Goal: Contribute content: Contribute content

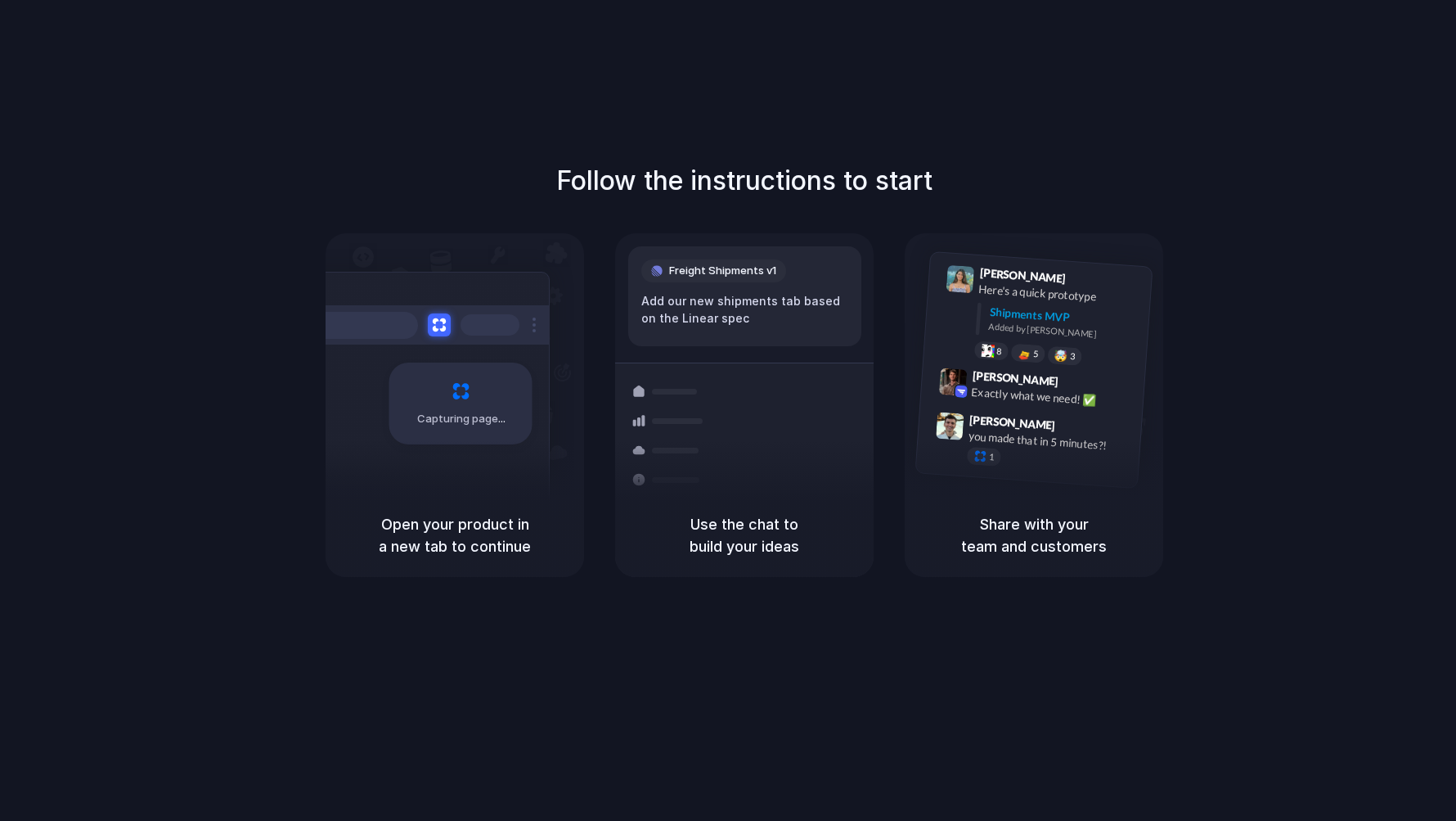
click at [691, 366] on div "Shipments" at bounding box center [657, 478] width 120 height 229
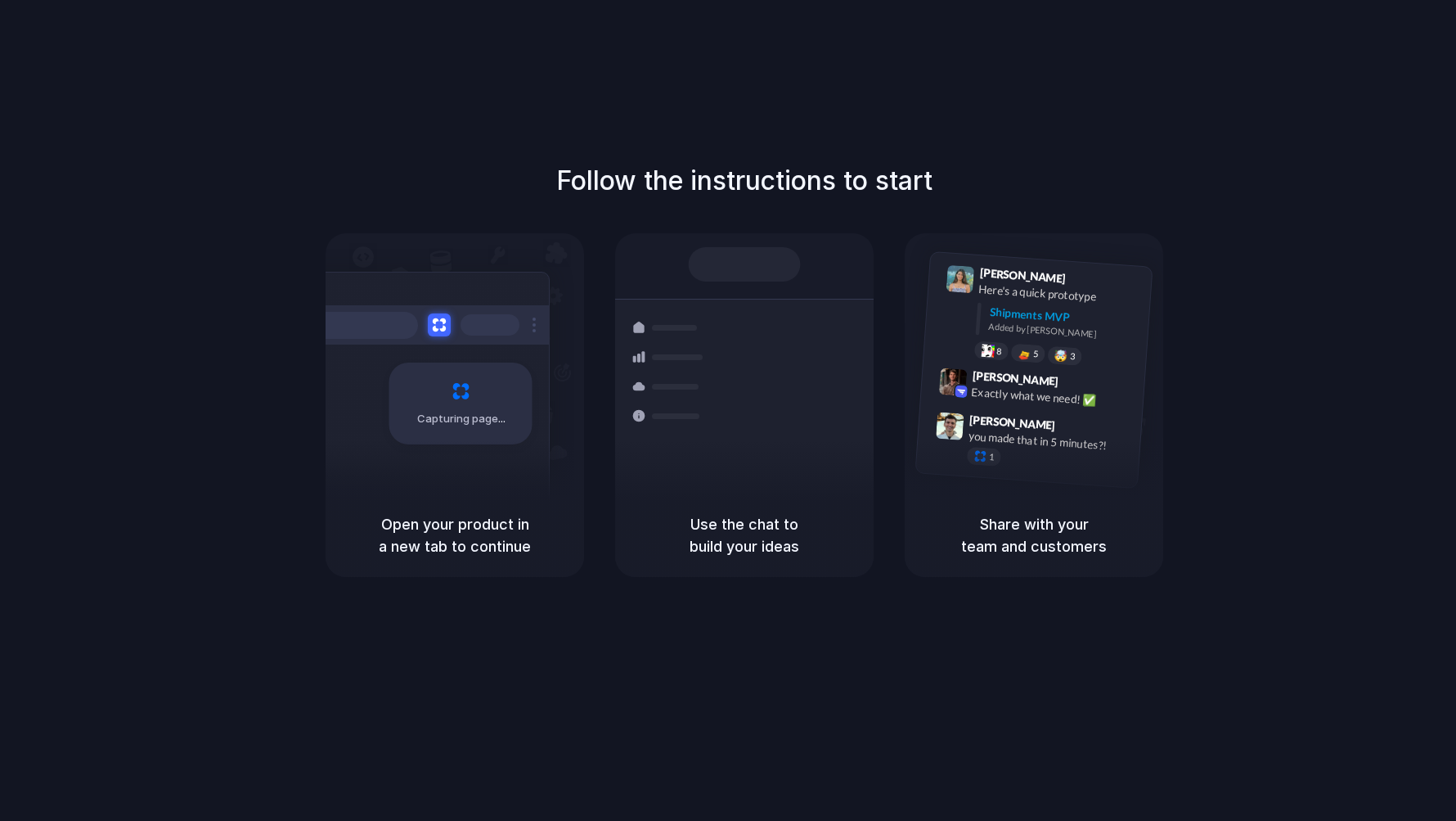
click at [472, 451] on div "Capturing page" at bounding box center [426, 397] width 247 height 252
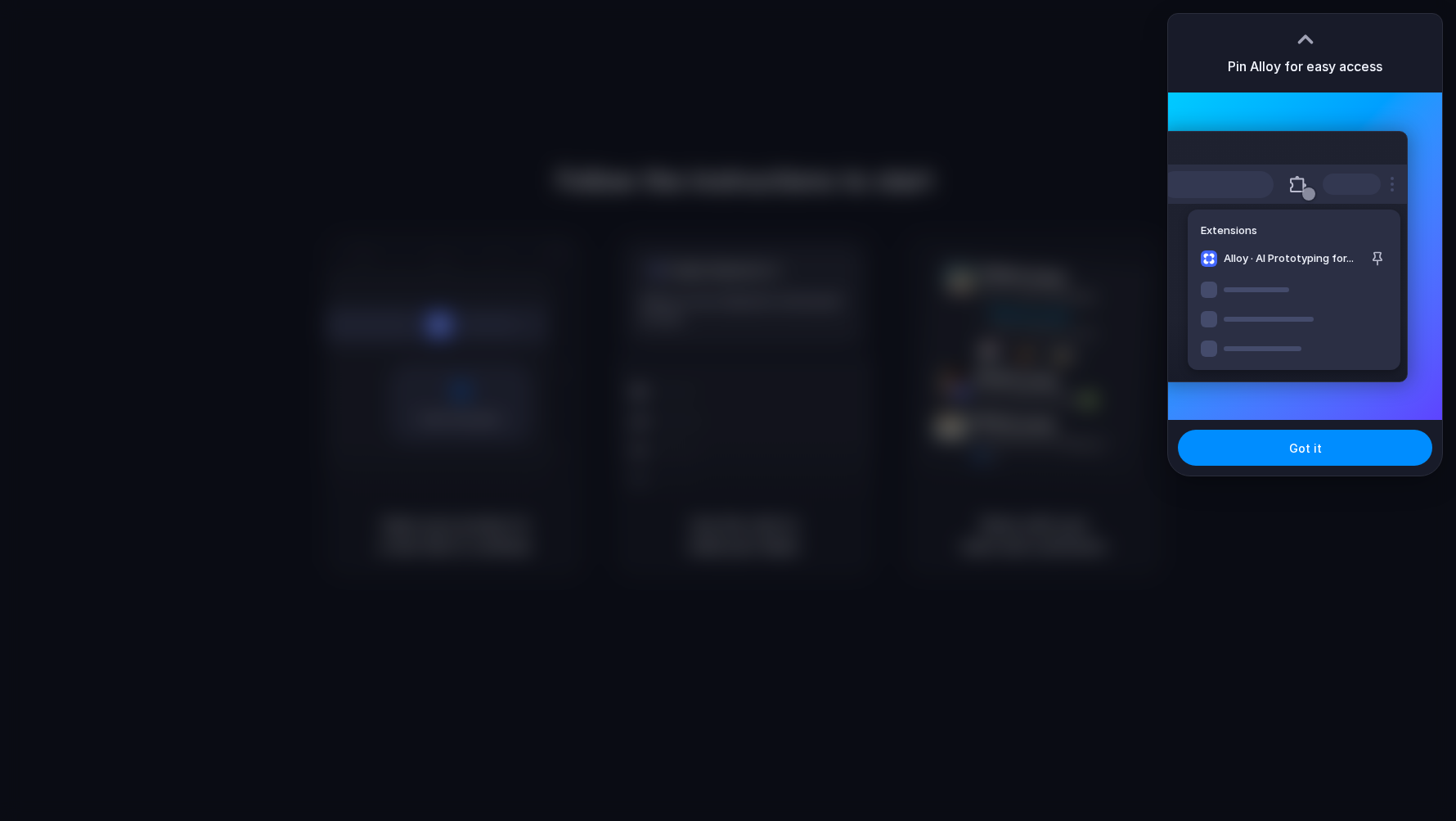
click at [1294, 483] on div at bounding box center [728, 410] width 1456 height 821
click at [1269, 456] on button "Got it" at bounding box center [1306, 447] width 255 height 36
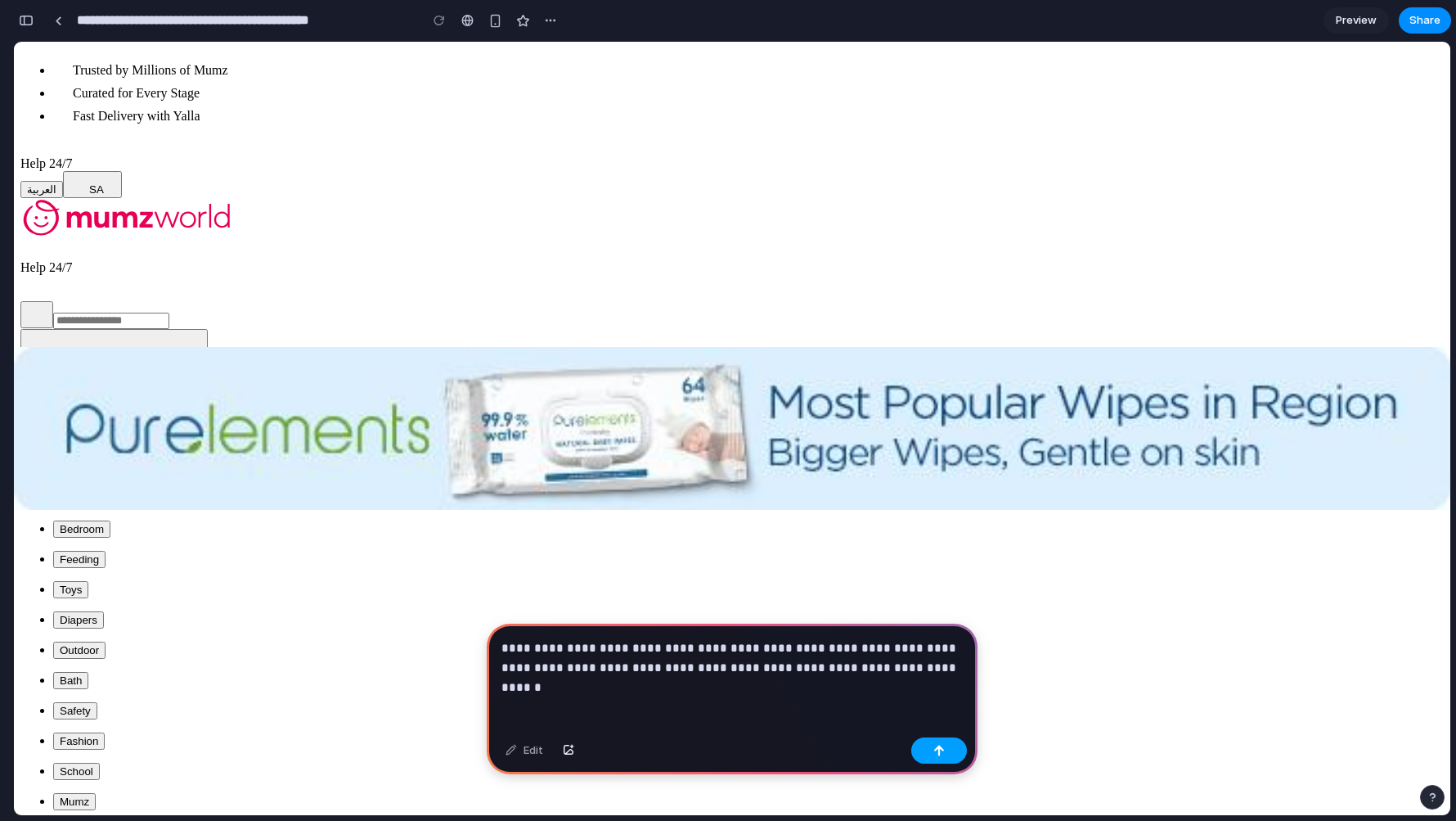
click at [918, 742] on button "button" at bounding box center [939, 751] width 56 height 26
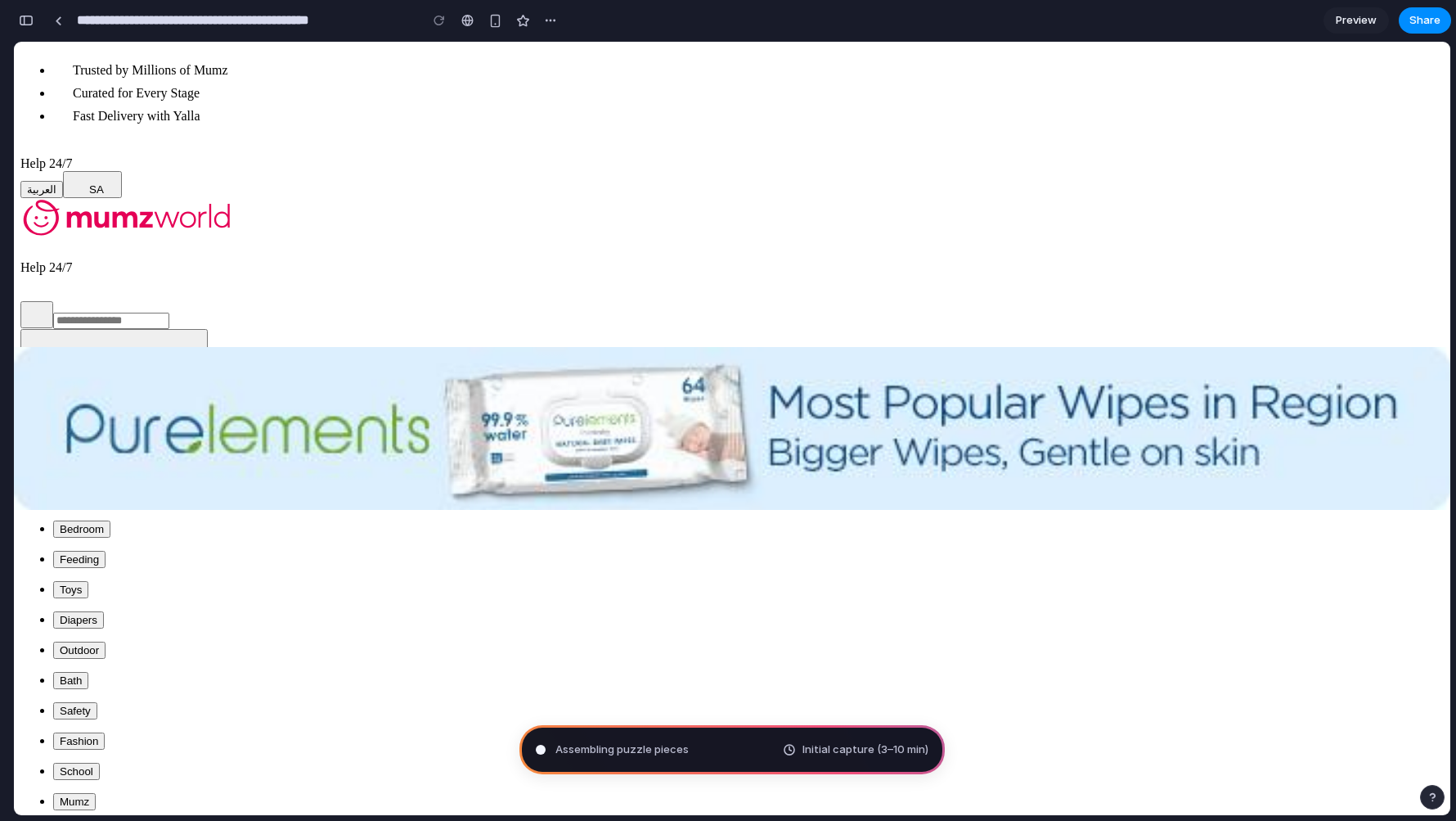
click at [850, 749] on span "Initial capture (3–10 min)" at bounding box center [866, 749] width 126 height 17
click at [602, 744] on span "Assembling puzzle pieces ." at bounding box center [623, 749] width 136 height 17
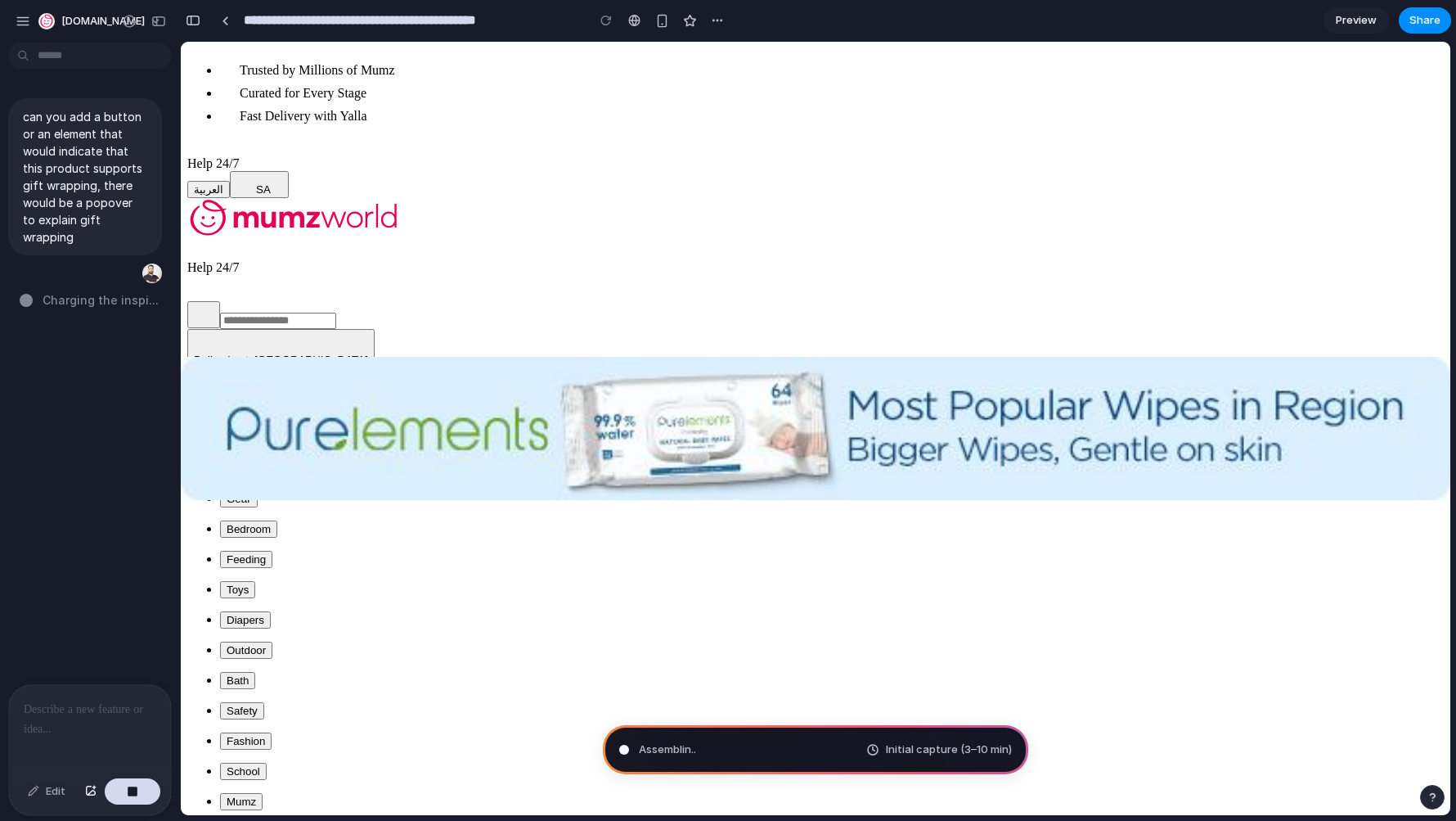
type input "**********"
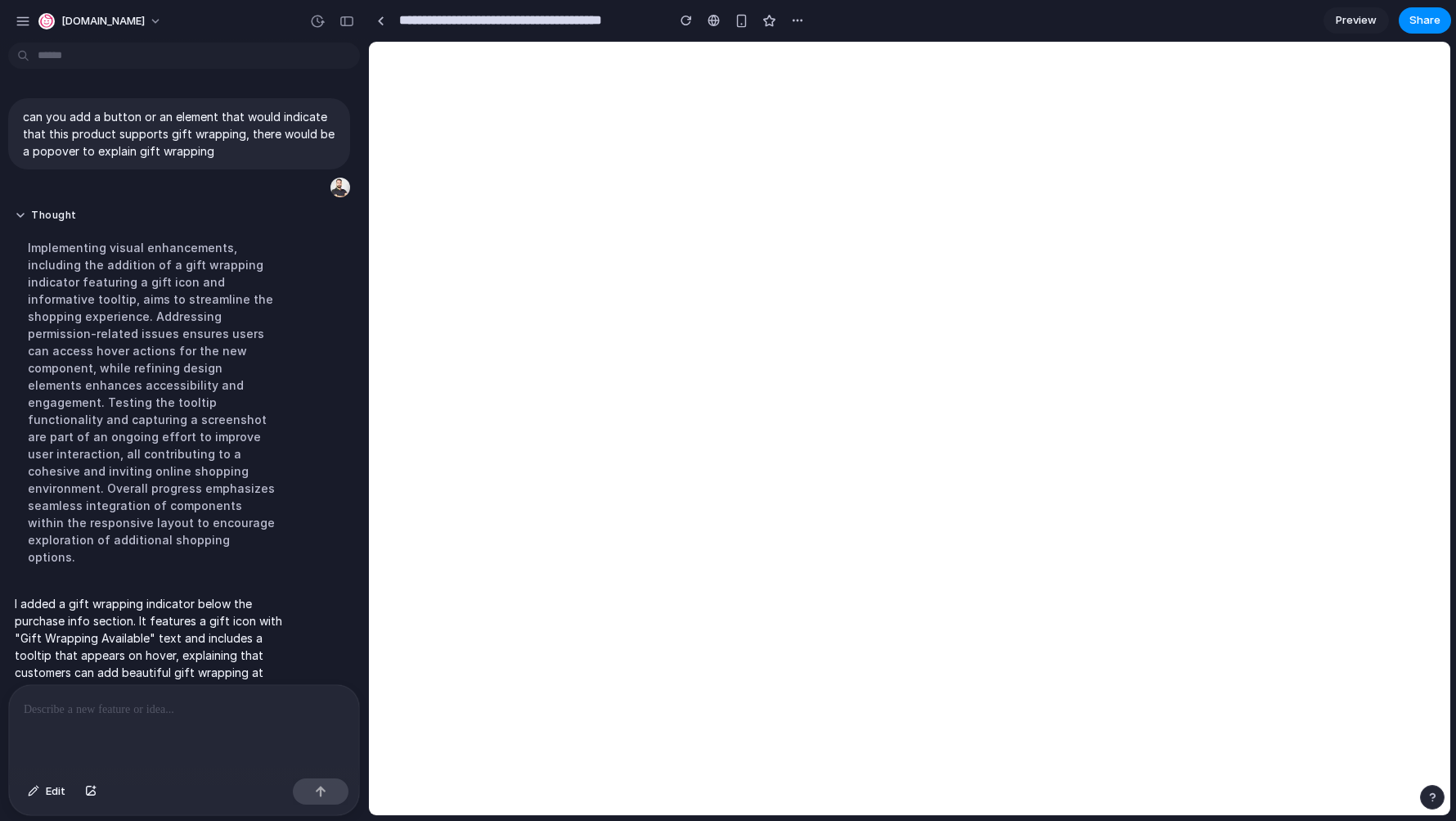
scroll to position [14, 0]
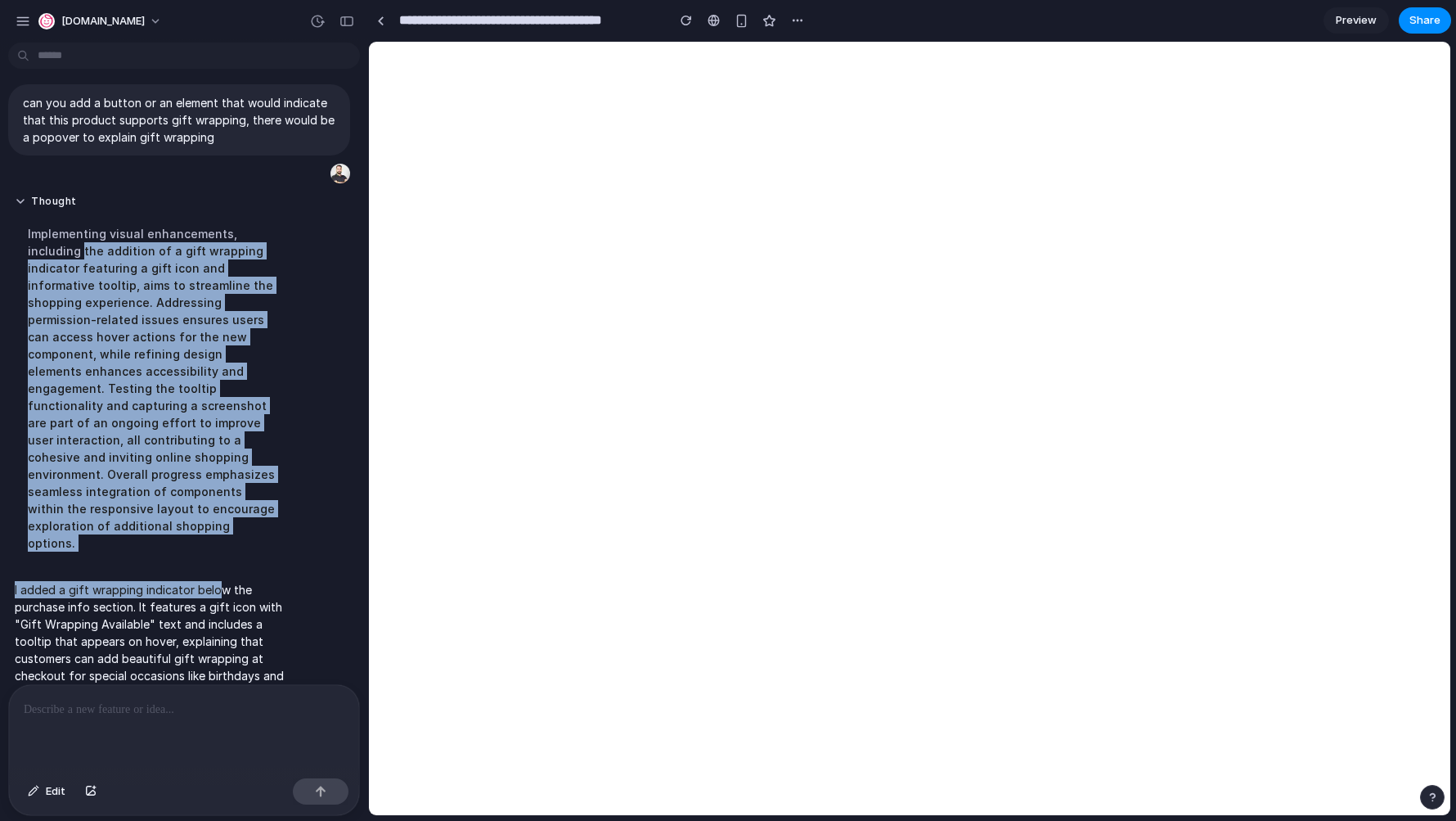
drag, startPoint x: 81, startPoint y: 243, endPoint x: 216, endPoint y: 559, distance: 343.6
click at [216, 559] on div "can you add a button or an element that would indicate that this product suppor…" at bounding box center [179, 391] width 359 height 640
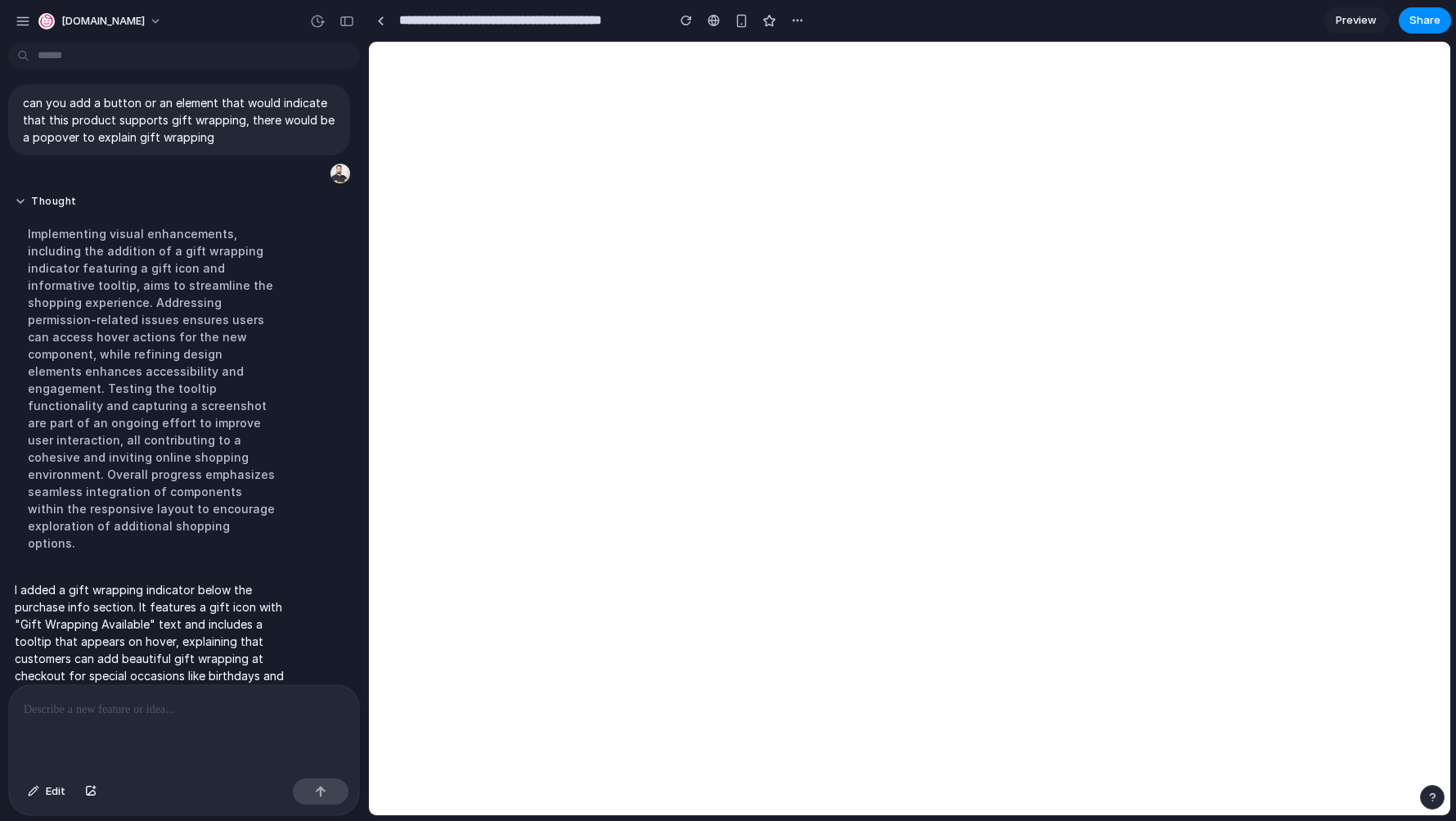
click at [216, 582] on p "I added a gift wrapping indicator below the purchase info section. It features …" at bounding box center [151, 642] width 273 height 121
click at [193, 582] on p "I added a gift wrapping indicator below the purchase info section. It features …" at bounding box center [151, 642] width 273 height 121
click at [221, 582] on p "I added a gift wrapping indicator below the purchase info section. It features …" at bounding box center [151, 642] width 273 height 121
click at [207, 594] on p "I added a gift wrapping indicator below the purchase info section. It features …" at bounding box center [151, 642] width 273 height 121
click at [358, 19] on button "button" at bounding box center [347, 21] width 26 height 26
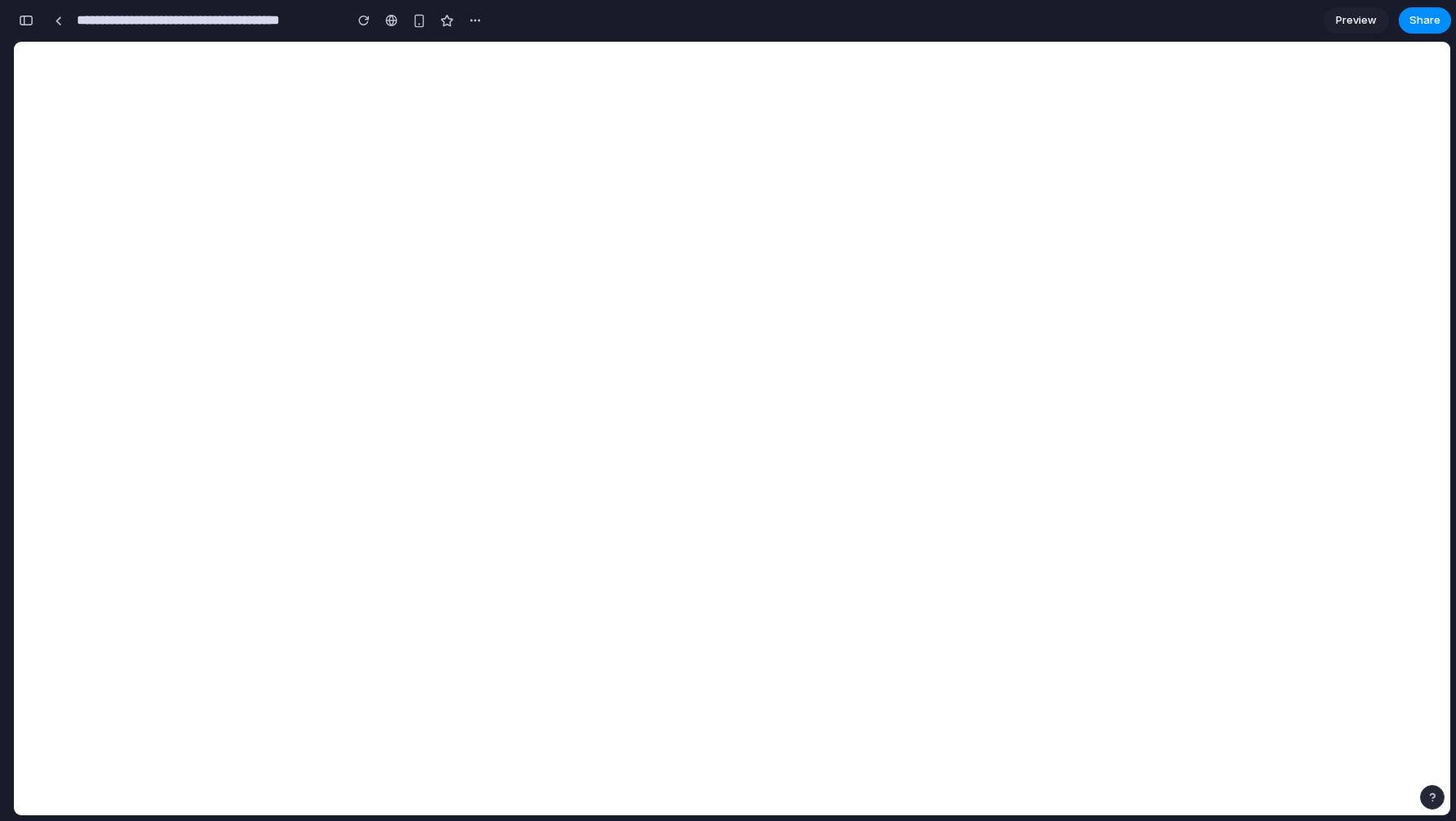
click at [28, 31] on button "button" at bounding box center [26, 20] width 26 height 26
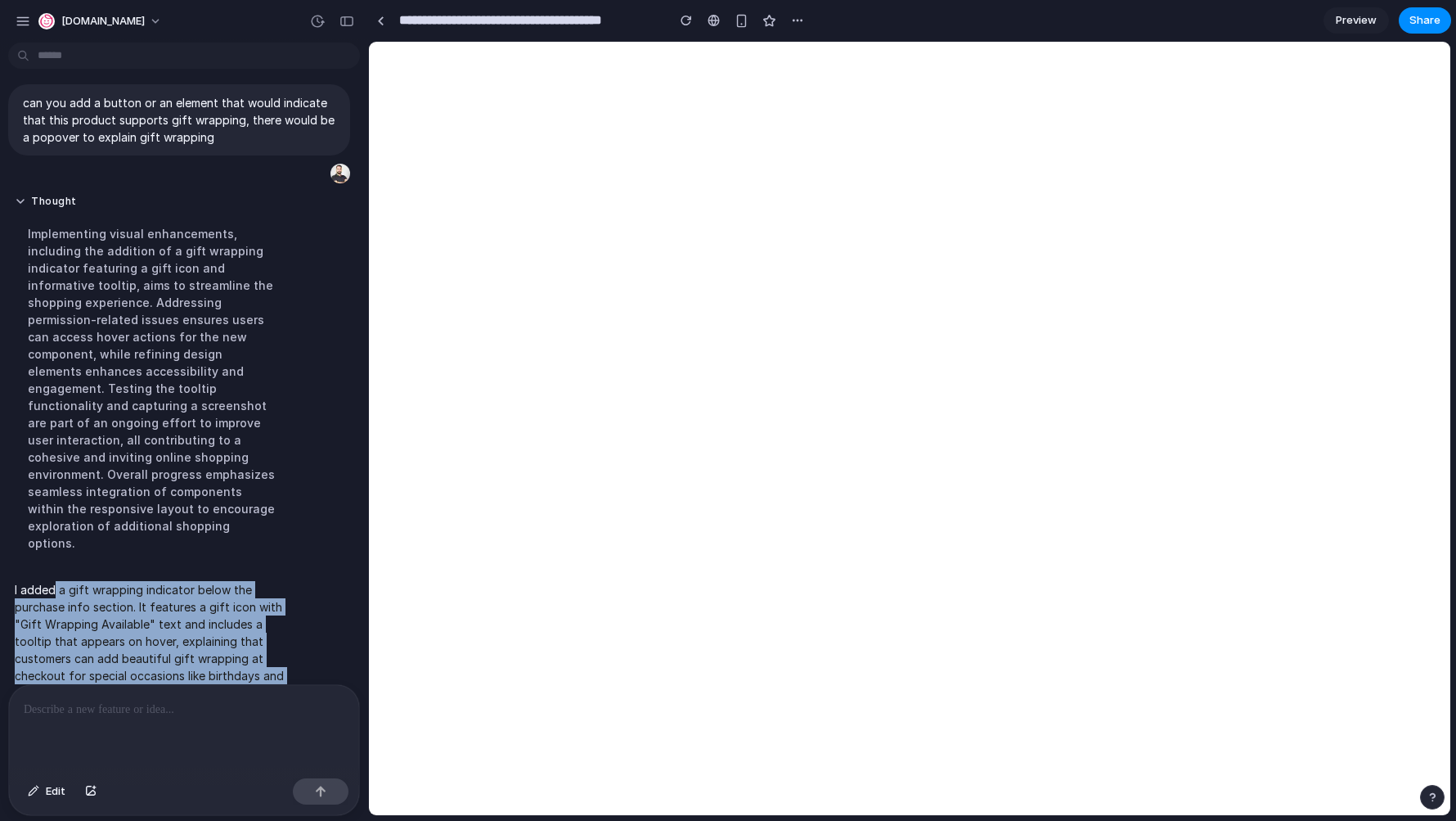
drag, startPoint x: 54, startPoint y: 558, endPoint x: 272, endPoint y: 652, distance: 237.4
click at [272, 652] on p "I added a gift wrapping indicator below the purchase info section. It features …" at bounding box center [151, 642] width 273 height 121
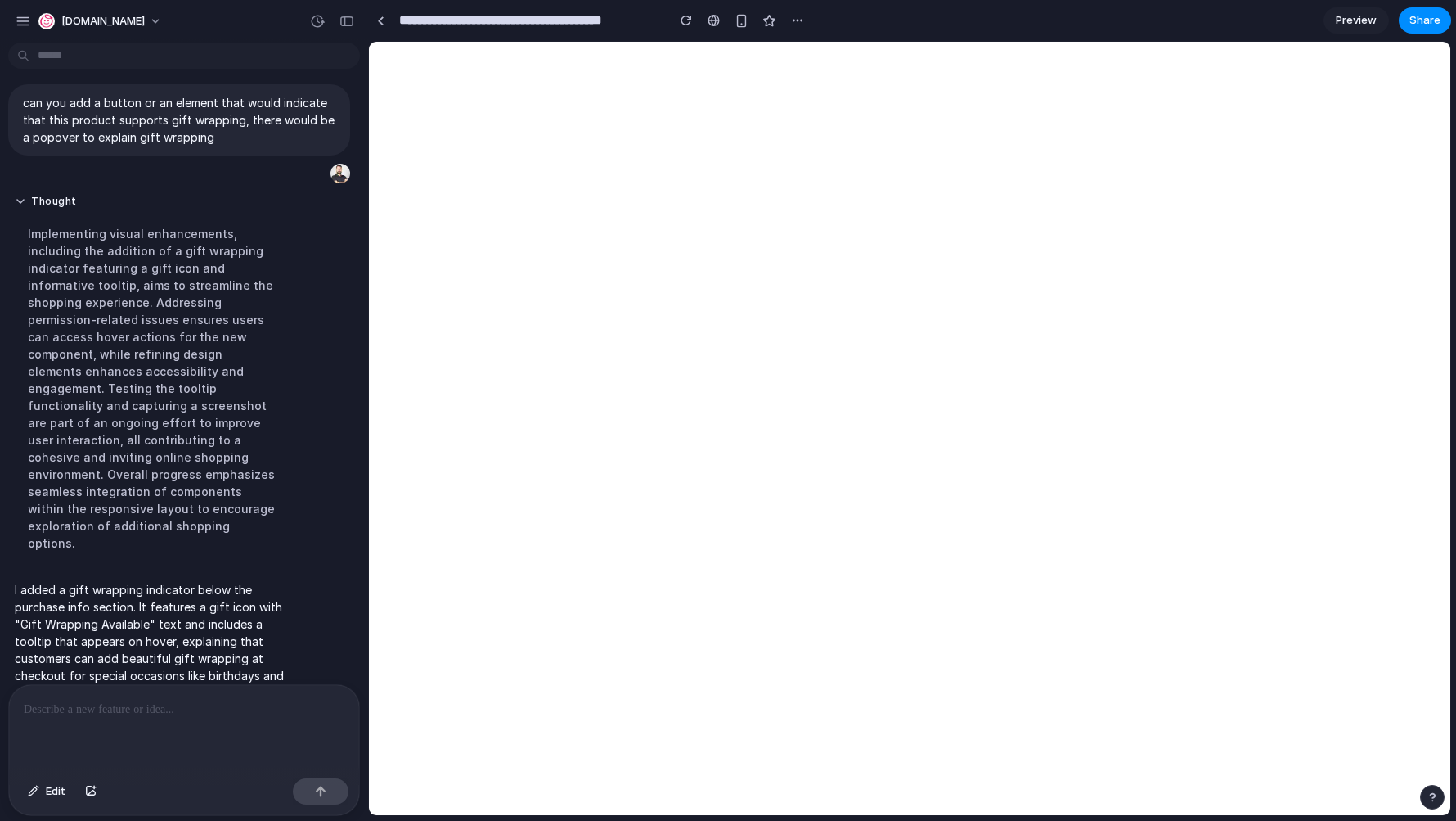
click at [107, 712] on p at bounding box center [183, 709] width 320 height 19
click at [327, 809] on div "Edit" at bounding box center [183, 794] width 350 height 44
click at [327, 792] on button "button" at bounding box center [321, 791] width 56 height 26
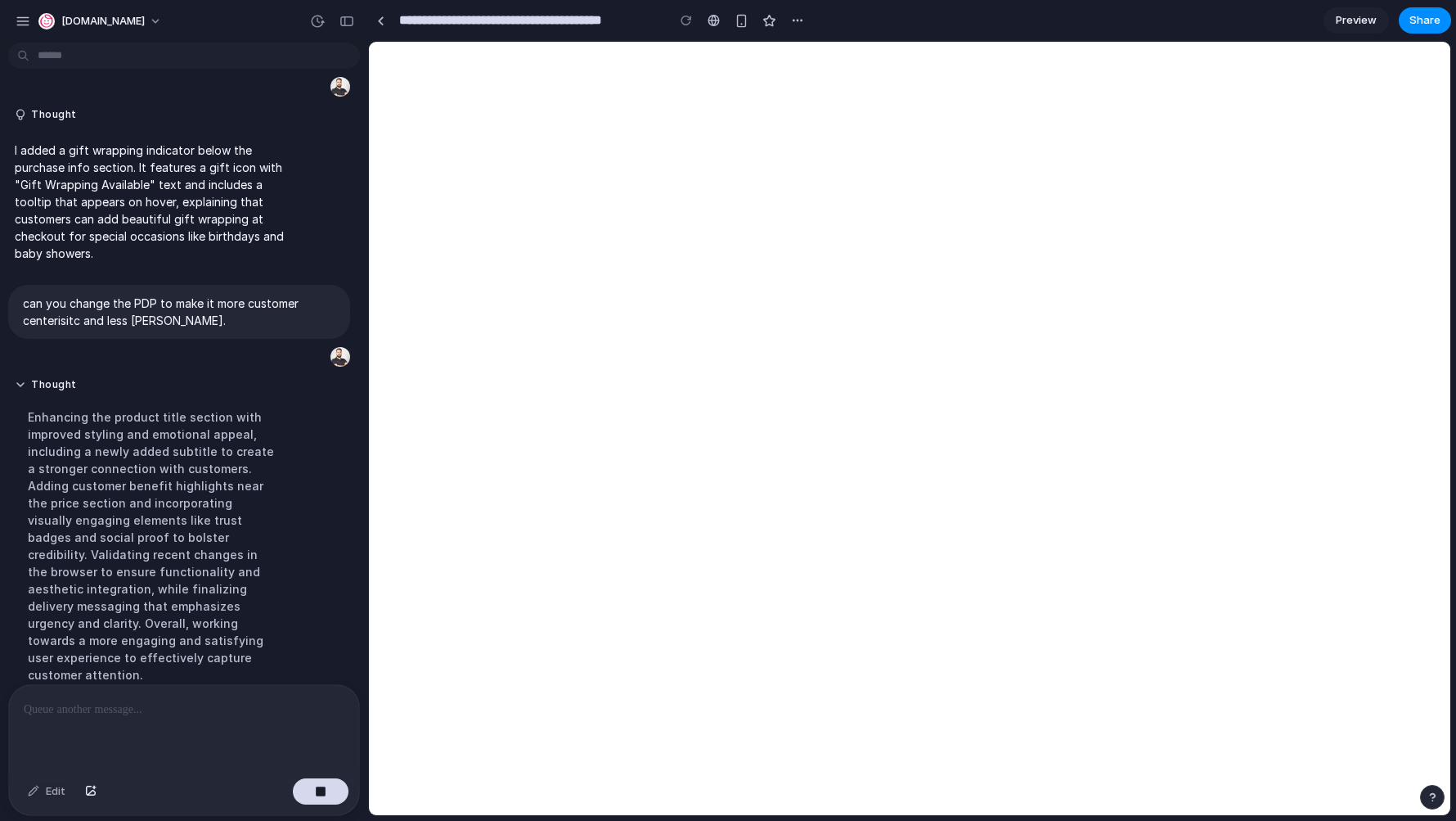
scroll to position [146, 0]
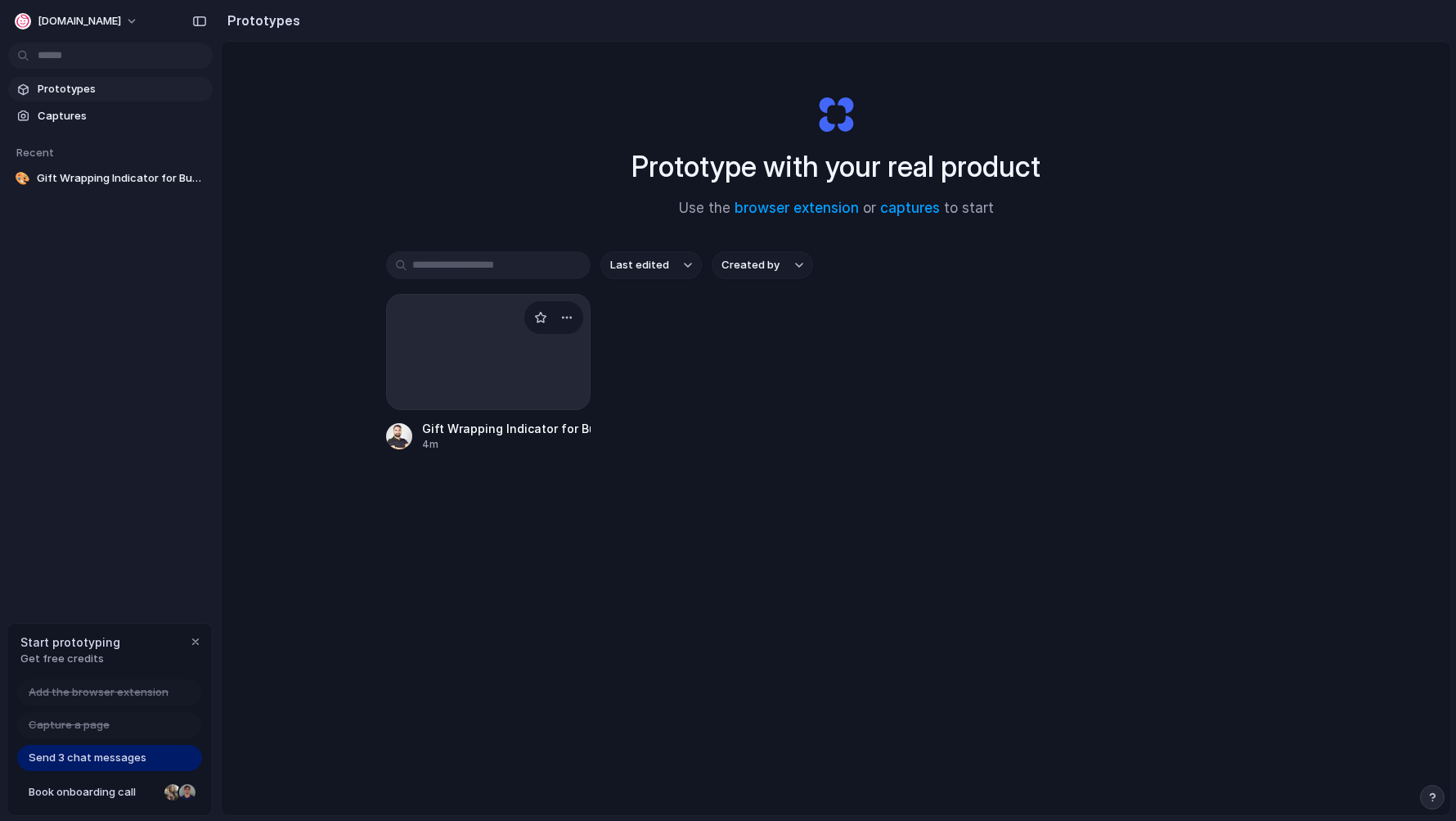
click at [425, 390] on div at bounding box center [488, 352] width 204 height 116
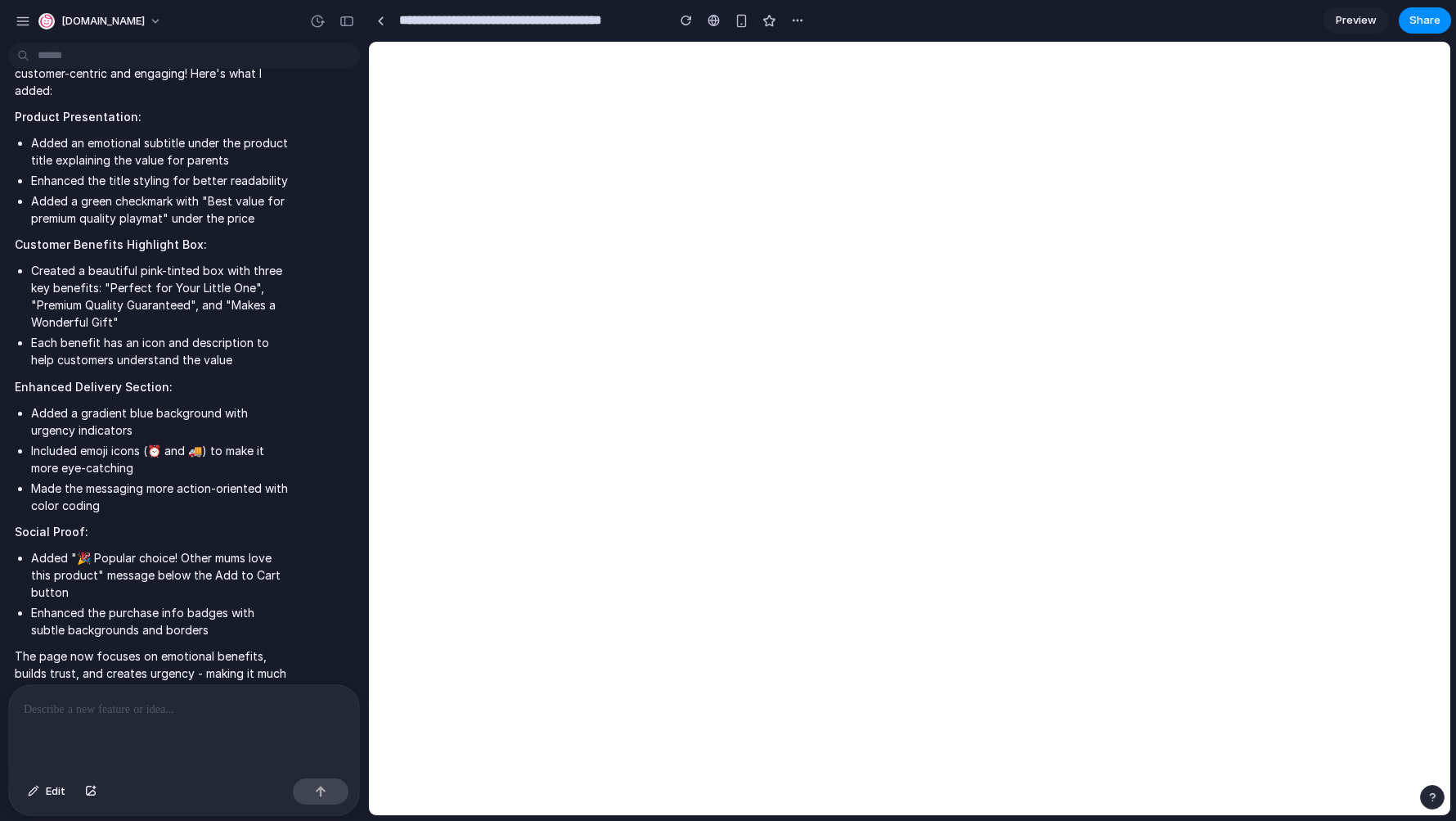
scroll to position [479, 0]
